Goal: Use online tool/utility

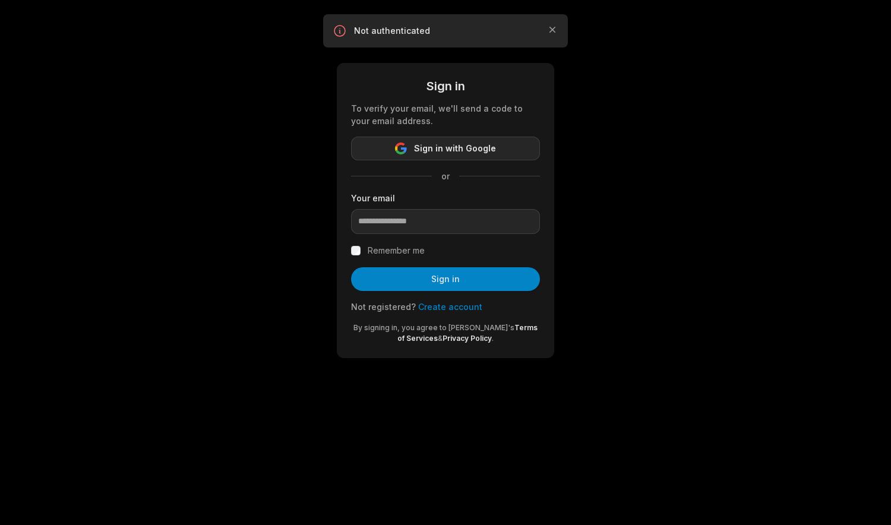
click at [463, 152] on span "Sign in with Google" at bounding box center [455, 148] width 82 height 14
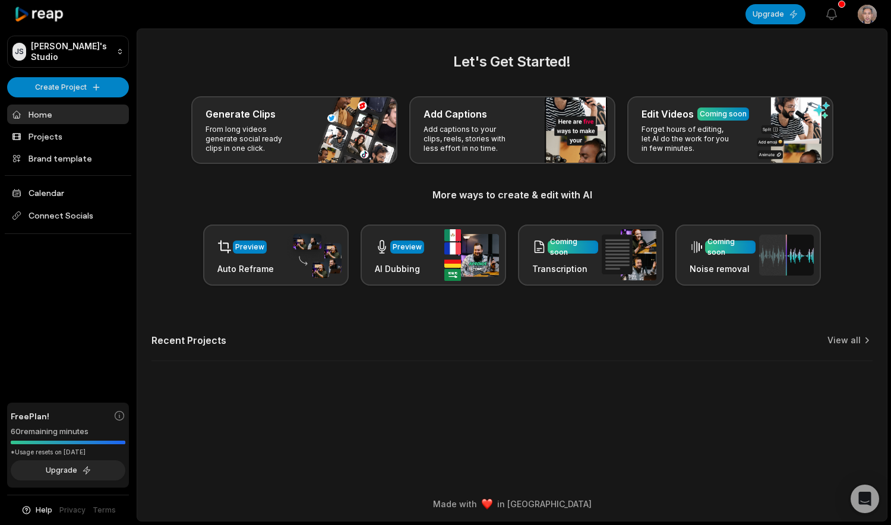
click at [300, 447] on main "Let's Get Started! Generate Clips From long videos generate social ready clips …" at bounding box center [511, 258] width 749 height 458
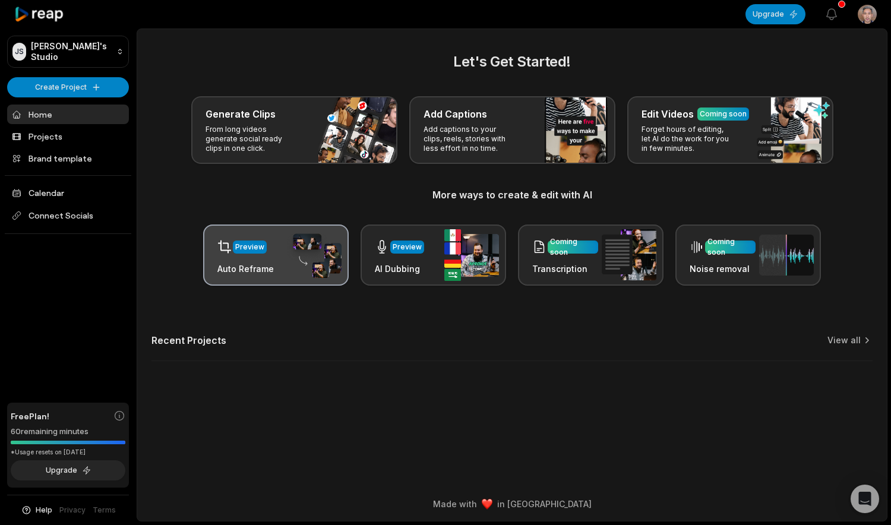
click at [276, 267] on div "Preview Auto Reframe" at bounding box center [275, 254] width 145 height 61
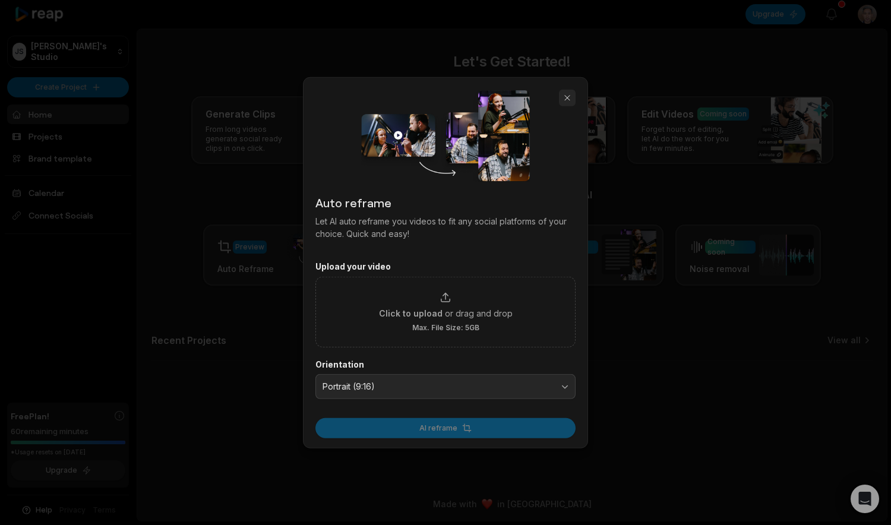
click at [563, 100] on button "button" at bounding box center [567, 98] width 17 height 17
